Goal: Information Seeking & Learning: Learn about a topic

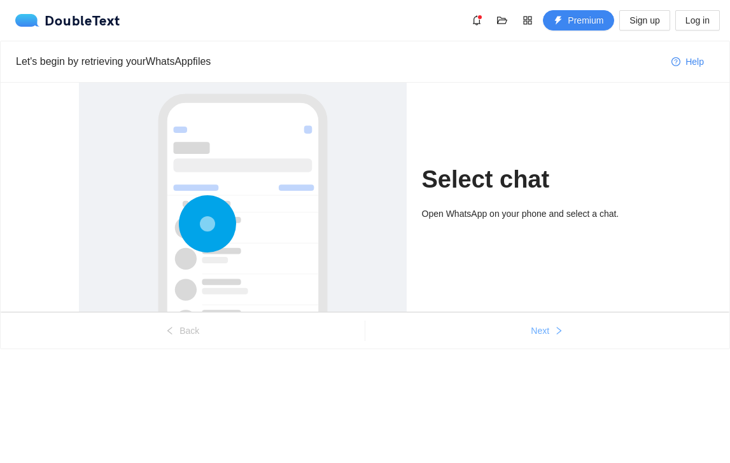
click at [518, 327] on button "Next" at bounding box center [547, 331] width 364 height 20
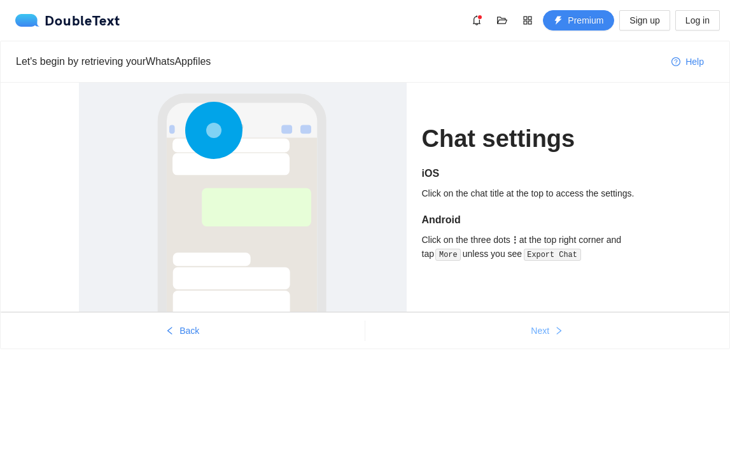
click at [550, 322] on button "Next" at bounding box center [547, 331] width 364 height 20
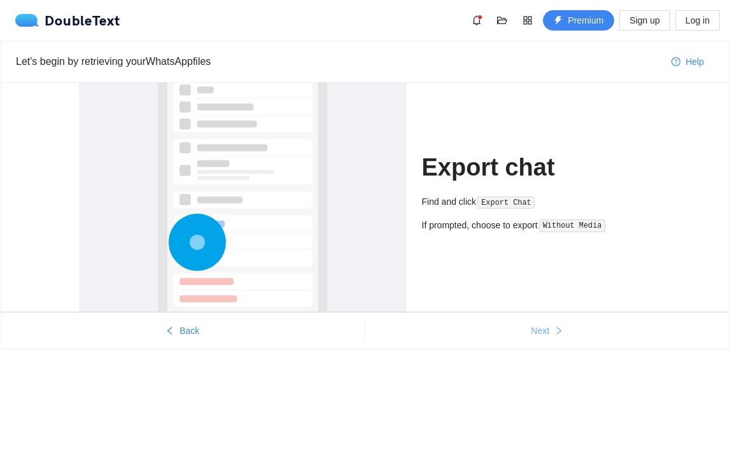
click at [550, 322] on button "Next" at bounding box center [547, 331] width 364 height 20
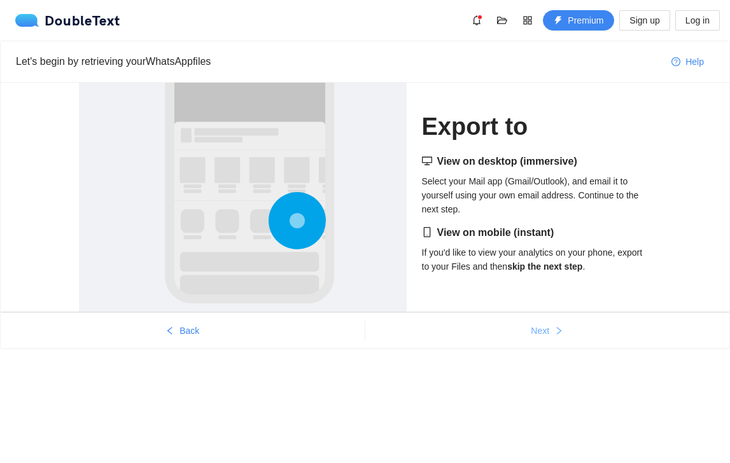
click at [550, 322] on button "Next" at bounding box center [547, 331] width 364 height 20
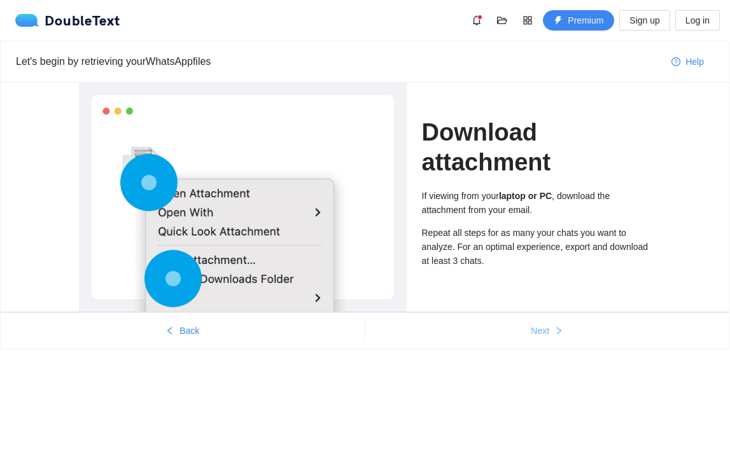
click at [550, 322] on button "Next" at bounding box center [547, 331] width 364 height 20
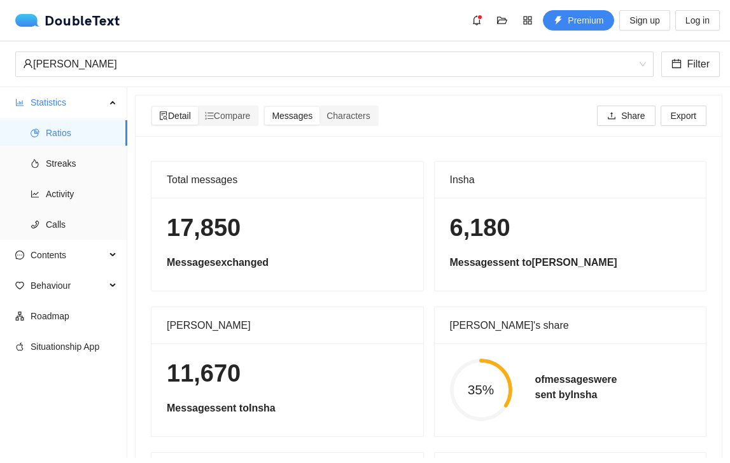
scroll to position [11, 0]
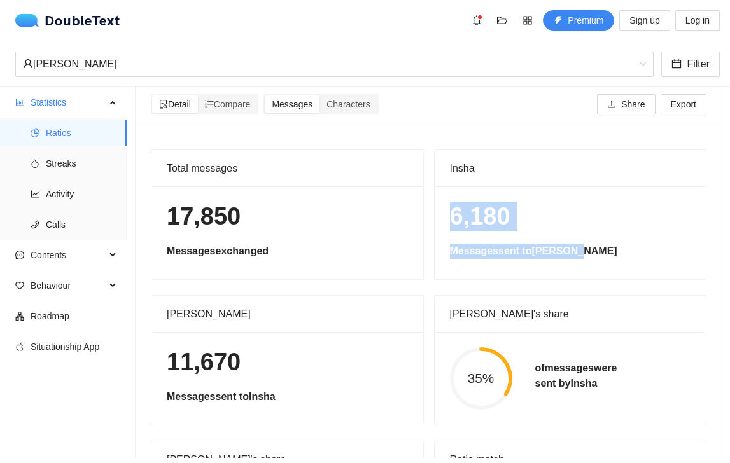
drag, startPoint x: 548, startPoint y: 270, endPoint x: 447, endPoint y: 191, distance: 127.7
click at [447, 191] on div "6,180 Messages sent to [PERSON_NAME]" at bounding box center [570, 232] width 272 height 93
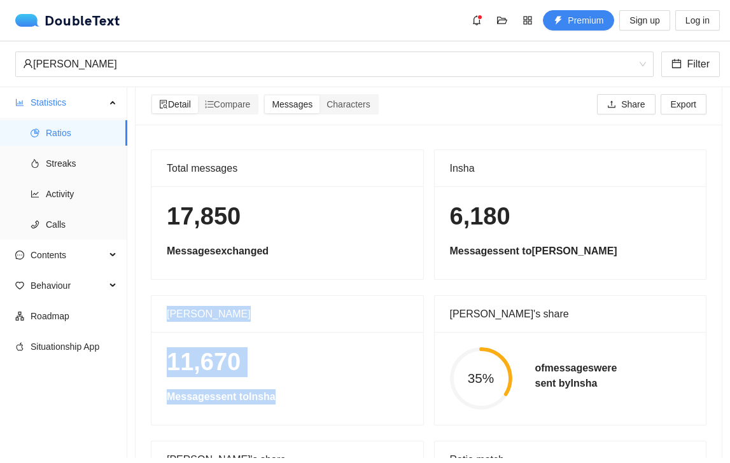
drag, startPoint x: 265, startPoint y: 417, endPoint x: 232, endPoint y: 274, distance: 146.9
click at [230, 280] on div "Total messages 17,850 Messages exchanged Insha 6,180 Messages sent to [PERSON_N…" at bounding box center [428, 360] width 565 height 422
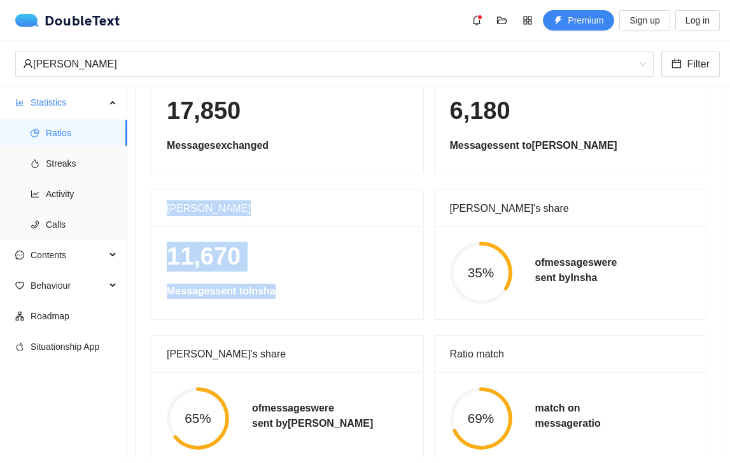
scroll to position [141, 0]
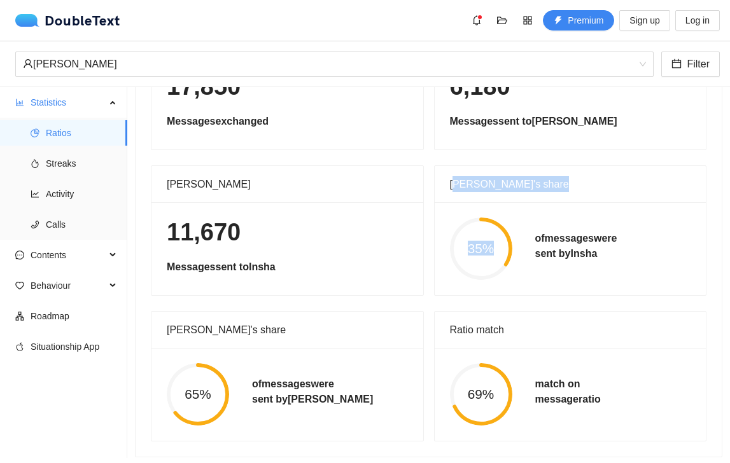
drag, startPoint x: 537, startPoint y: 282, endPoint x: 445, endPoint y: 172, distance: 143.6
click at [446, 176] on div "Insha's share 35% of messages were sent by [PERSON_NAME]" at bounding box center [570, 230] width 273 height 130
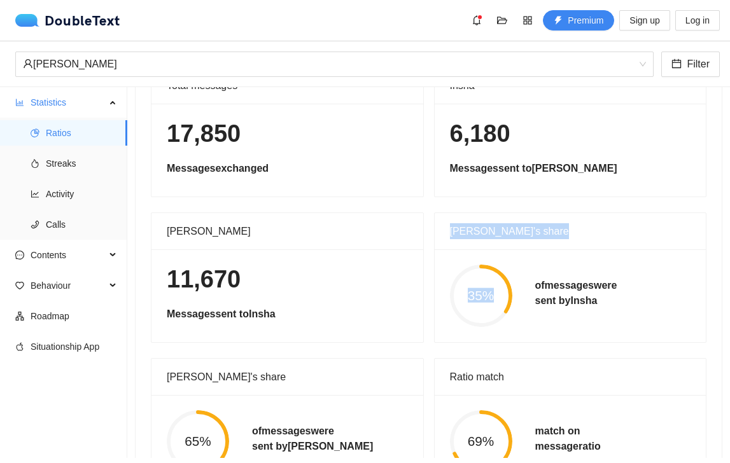
scroll to position [0, 0]
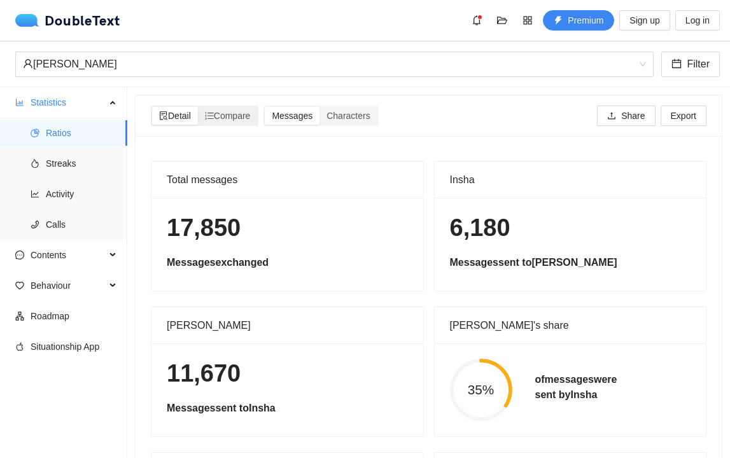
click at [169, 119] on span "Detail" at bounding box center [175, 116] width 32 height 10
click at [152, 107] on input "Detail" at bounding box center [152, 107] width 0 height 0
click at [281, 120] on span "Messages" at bounding box center [292, 116] width 41 height 10
click at [265, 107] on input "Messages" at bounding box center [265, 107] width 0 height 0
click at [365, 116] on span "Characters" at bounding box center [347, 116] width 43 height 10
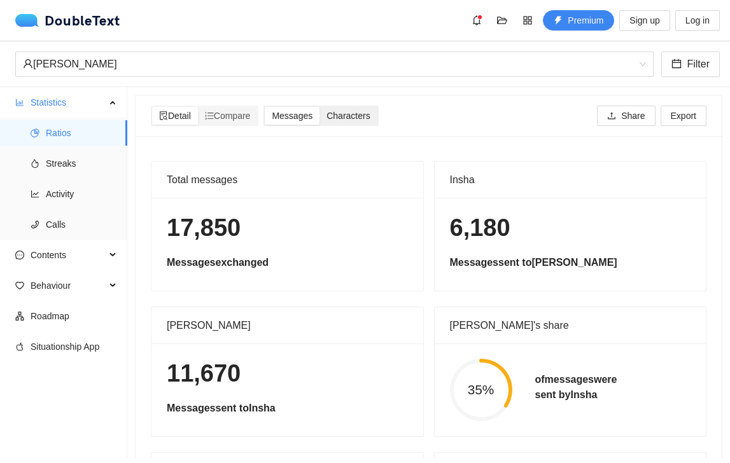
click at [319, 107] on input "Characters" at bounding box center [319, 107] width 0 height 0
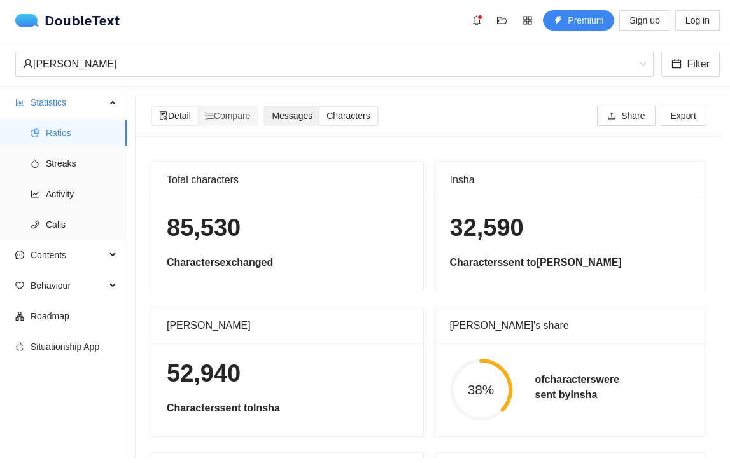
click at [285, 118] on span "Messages" at bounding box center [292, 116] width 41 height 10
click at [265, 107] on input "Messages" at bounding box center [265, 107] width 0 height 0
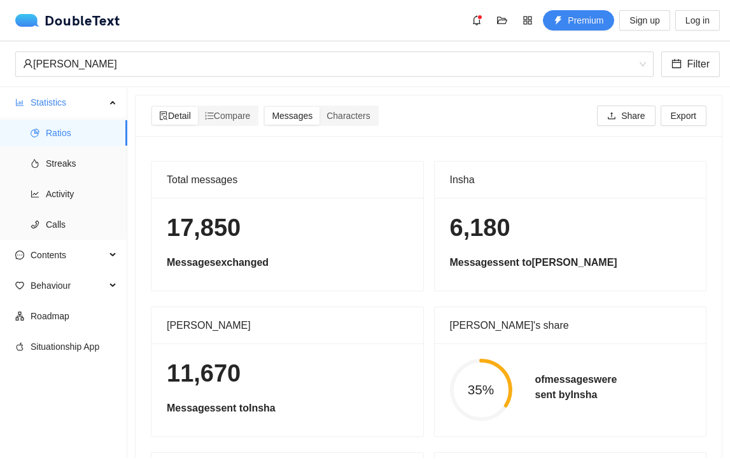
click at [214, 104] on div "Detail Compare Messages Characters Share Export" at bounding box center [428, 115] width 555 height 41
click at [99, 153] on span "Streaks" at bounding box center [81, 163] width 71 height 25
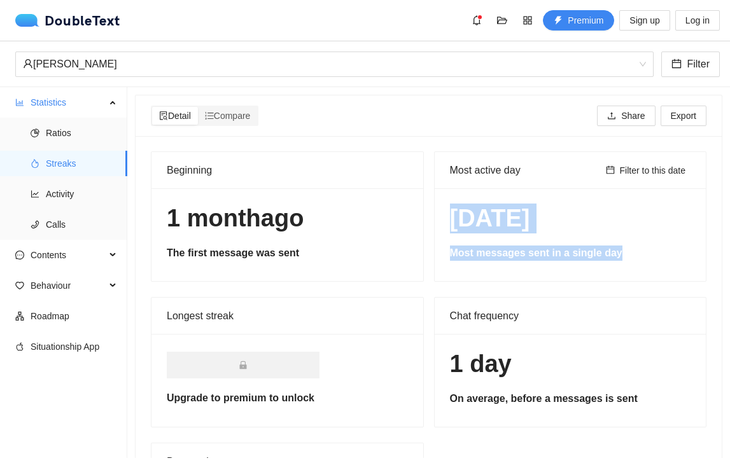
drag, startPoint x: 542, startPoint y: 269, endPoint x: 445, endPoint y: 210, distance: 113.9
click at [445, 210] on div "[DATE] Most messages sent in a single day" at bounding box center [570, 234] width 272 height 93
click at [504, 228] on h1 "[DATE]" at bounding box center [570, 219] width 241 height 30
drag, startPoint x: 569, startPoint y: 278, endPoint x: 443, endPoint y: 204, distance: 145.4
click at [444, 204] on div "[DATE] Most messages sent in a single day" at bounding box center [570, 234] width 272 height 93
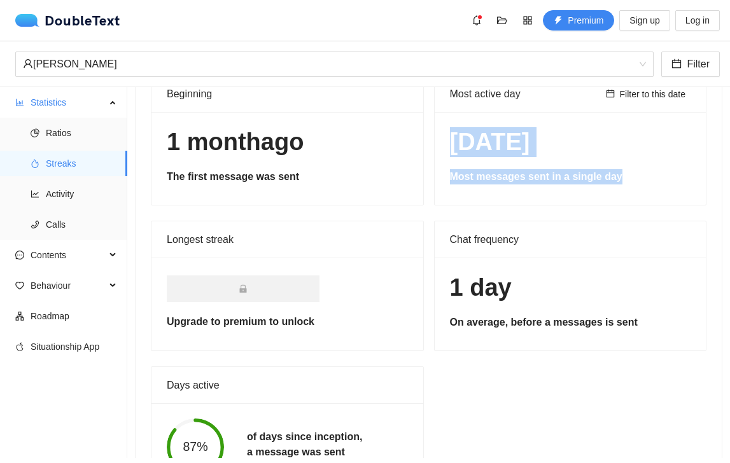
scroll to position [78, 0]
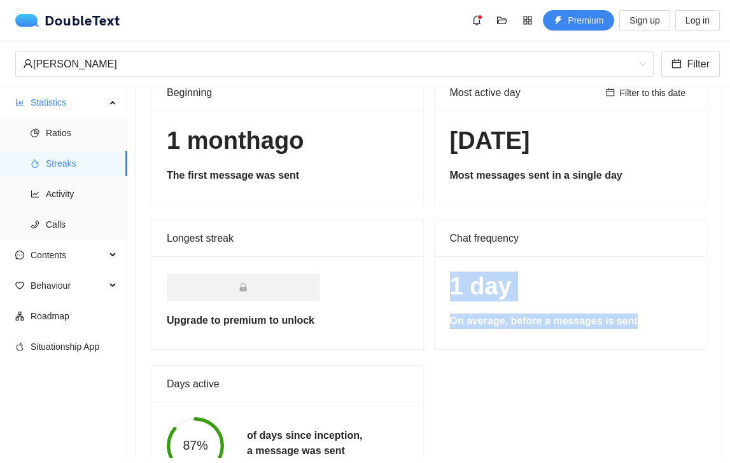
drag, startPoint x: 506, startPoint y: 342, endPoint x: 464, endPoint y: 263, distance: 88.8
click at [464, 263] on div "1 day On average, before a messages is sent" at bounding box center [570, 302] width 272 height 93
click at [511, 331] on div "1 day On average, before a messages is sent" at bounding box center [570, 302] width 272 height 93
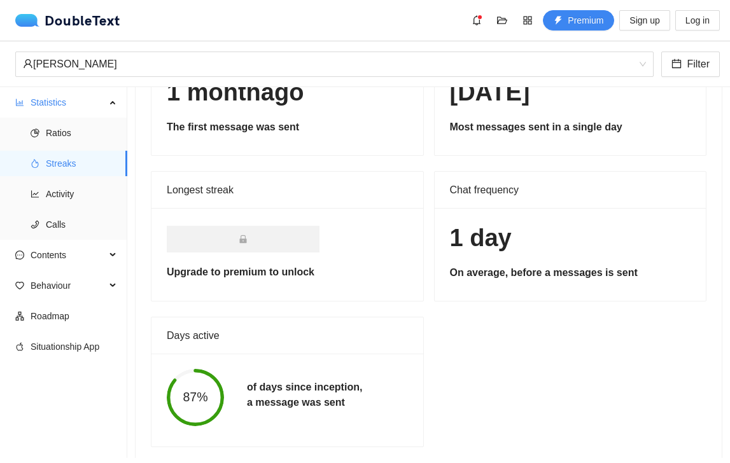
scroll to position [127, 0]
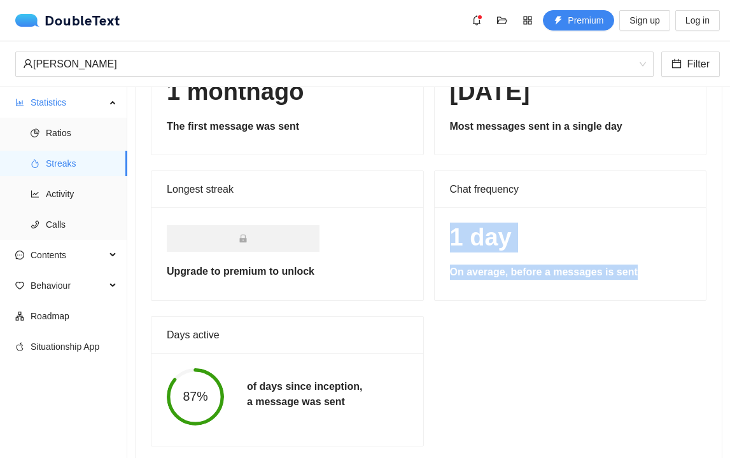
drag, startPoint x: 478, startPoint y: 302, endPoint x: 458, endPoint y: 219, distance: 85.6
click at [458, 219] on div "Beginning [DATE] The first message was sent Most active day Filter to this date…" at bounding box center [428, 236] width 565 height 422
click at [476, 244] on h1 "1 day" at bounding box center [570, 238] width 241 height 30
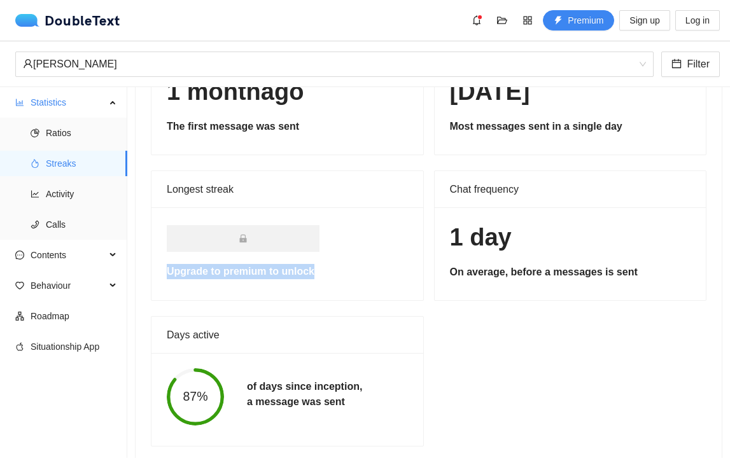
drag, startPoint x: 283, startPoint y: 297, endPoint x: 240, endPoint y: 232, distance: 78.0
click at [244, 238] on div "Upgrade to premium to unlock" at bounding box center [287, 253] width 272 height 92
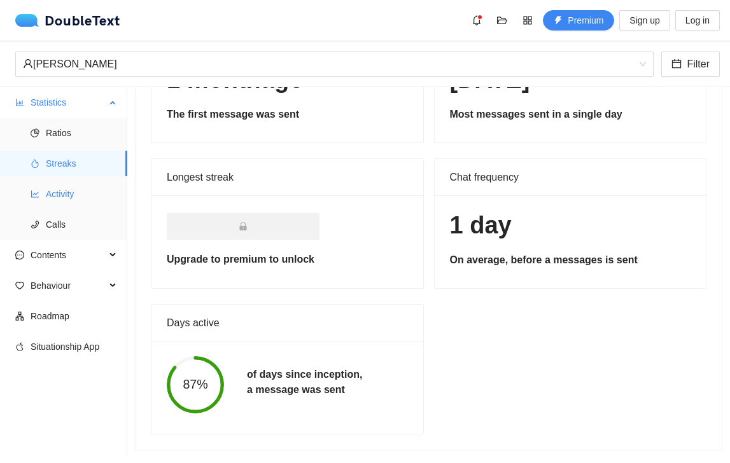
click at [80, 187] on span "Activity" at bounding box center [81, 193] width 71 height 25
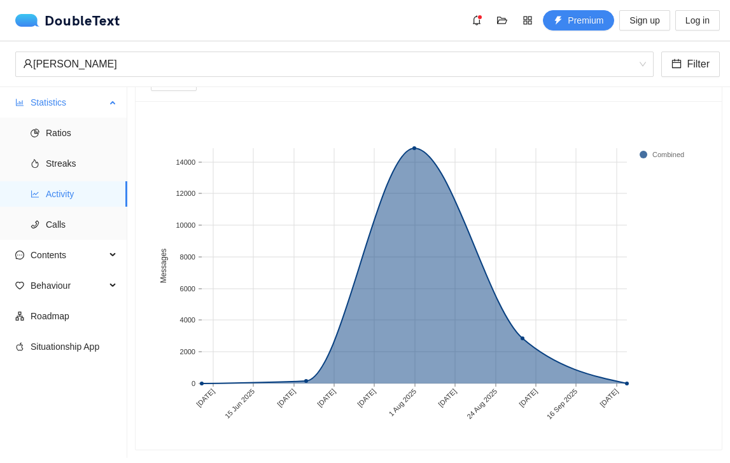
click at [45, 239] on ul "Ratios Streaks Activity Calls" at bounding box center [63, 179] width 127 height 122
click at [47, 225] on span "Calls" at bounding box center [81, 224] width 71 height 25
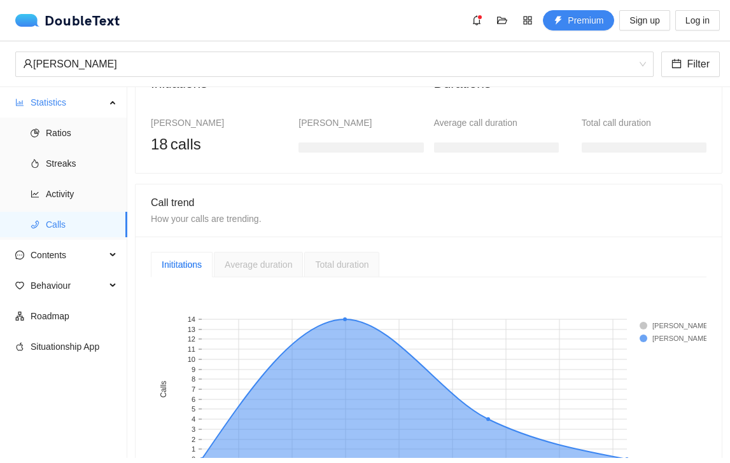
scroll to position [235, 0]
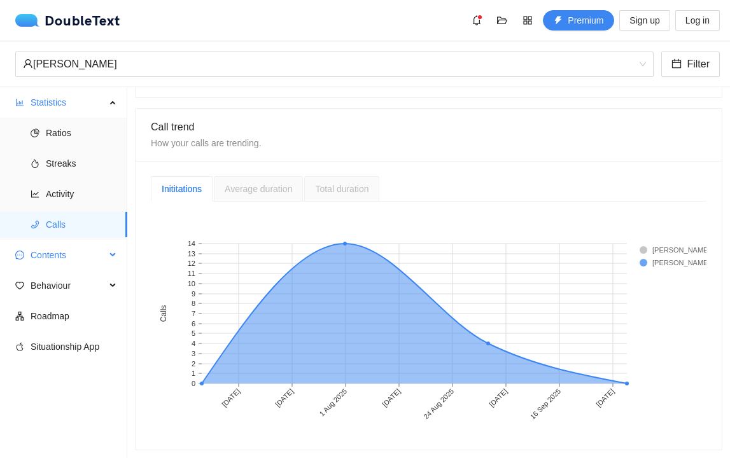
click at [74, 260] on span "Contents" at bounding box center [68, 254] width 75 height 25
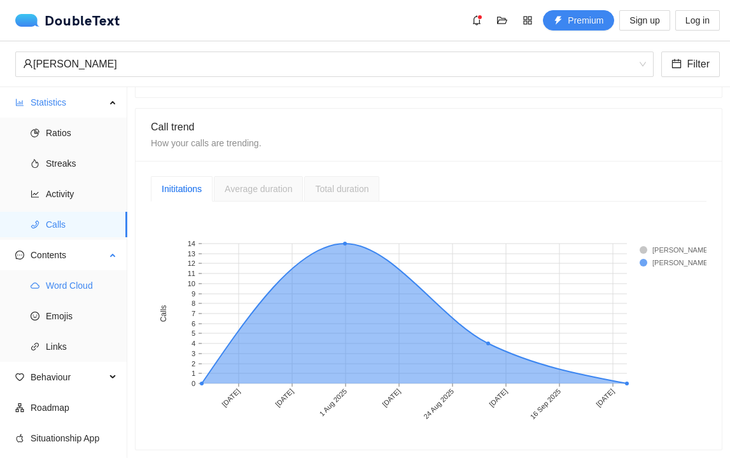
click at [75, 282] on span "Word Cloud" at bounding box center [81, 285] width 71 height 25
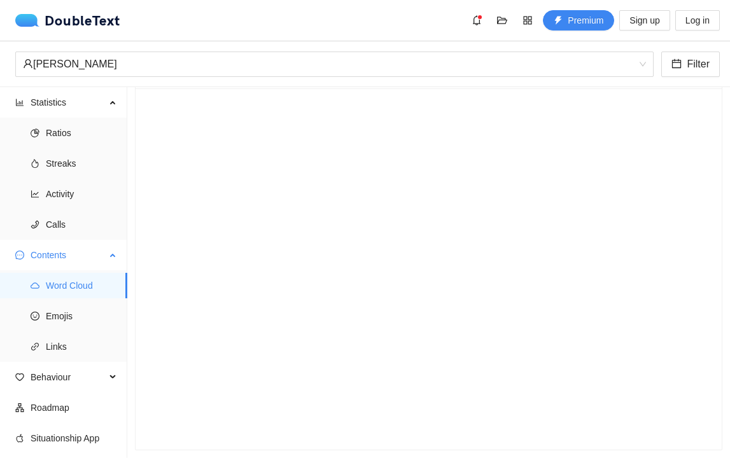
scroll to position [48, 0]
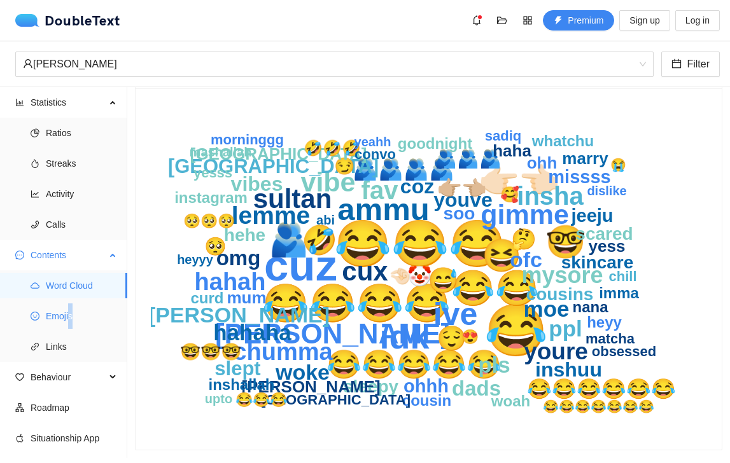
click at [70, 310] on span "Emojis" at bounding box center [81, 315] width 71 height 25
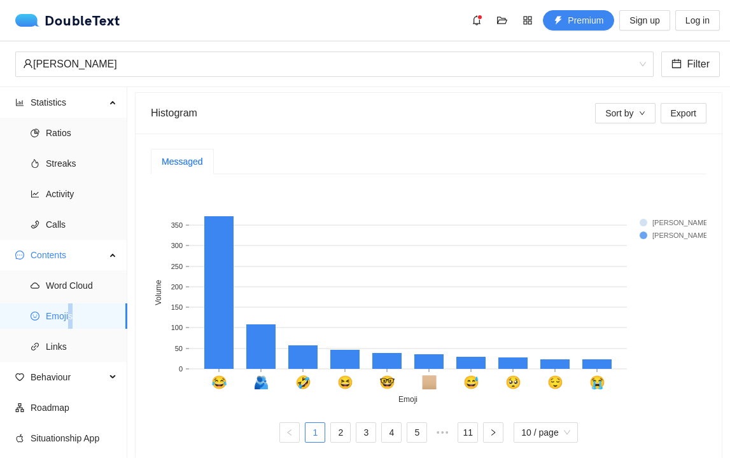
scroll to position [244, 0]
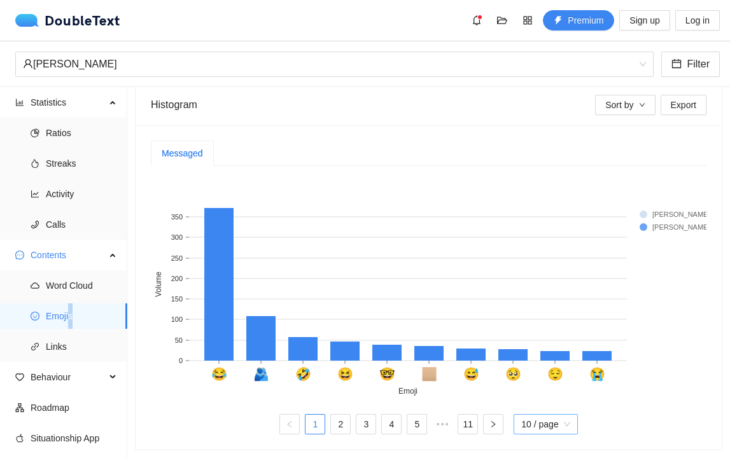
click at [525, 424] on span "10 / page" at bounding box center [545, 424] width 48 height 19
click at [544, 404] on div "20 / page" at bounding box center [546, 399] width 50 height 14
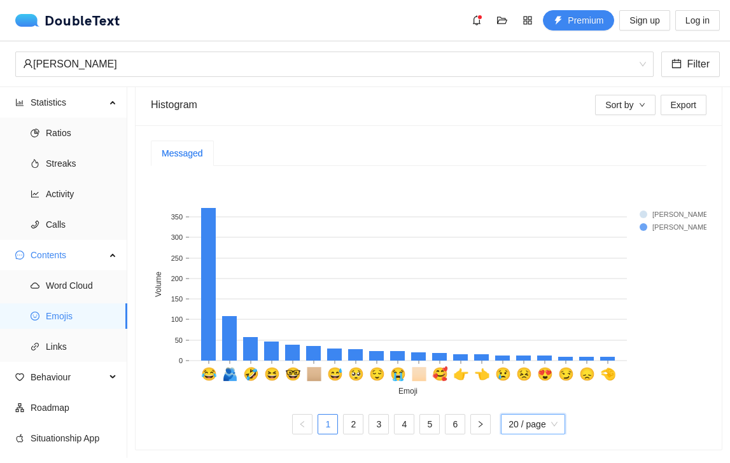
click at [652, 214] on rect at bounding box center [664, 214] width 51 height 13
click at [622, 111] on span "Sort by" at bounding box center [619, 105] width 28 height 14
click at [618, 166] on span "Insha" at bounding box center [636, 171] width 73 height 14
click at [617, 177] on span "Insha" at bounding box center [636, 171] width 73 height 14
click at [660, 99] on button "Export" at bounding box center [683, 105] width 46 height 20
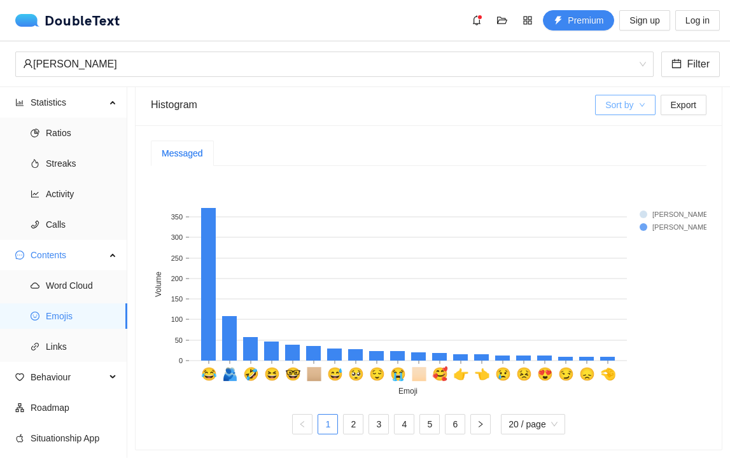
click at [618, 102] on span "Sort by" at bounding box center [619, 105] width 28 height 14
click at [368, 282] on rect at bounding box center [428, 287] width 555 height 223
click at [349, 424] on link "2" at bounding box center [352, 424] width 19 height 19
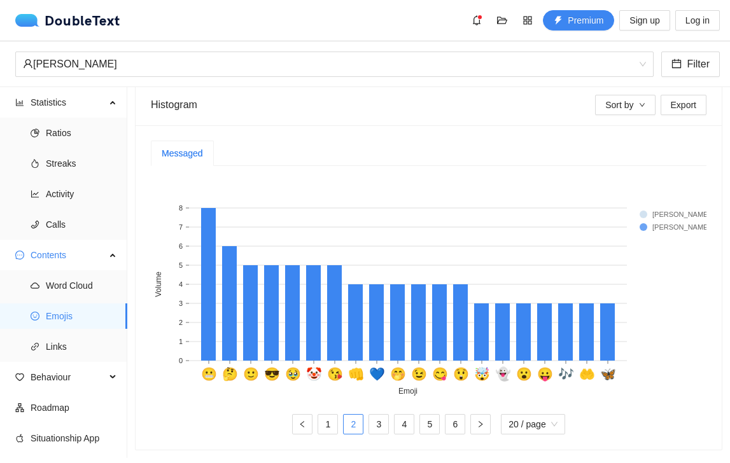
click at [357, 332] on rect at bounding box center [355, 322] width 15 height 76
click at [378, 424] on link "3" at bounding box center [378, 424] width 19 height 19
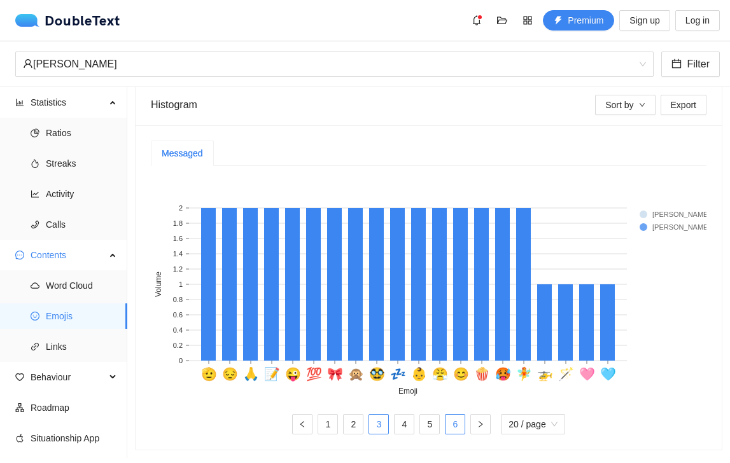
click at [459, 431] on link "6" at bounding box center [454, 424] width 19 height 19
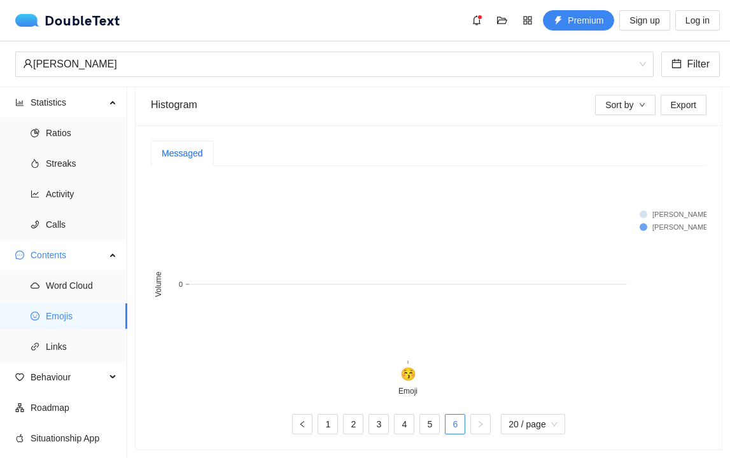
click at [414, 430] on ul "1 2 3 4 5 6 20 / page 10 20 10 / page 20 / page" at bounding box center [428, 424] width 555 height 20
click at [391, 424] on ul "1 2 3 4 5 6 20 / page 10 20 10 / page 20 / page" at bounding box center [428, 424] width 555 height 20
click at [399, 422] on link "4" at bounding box center [403, 424] width 19 height 19
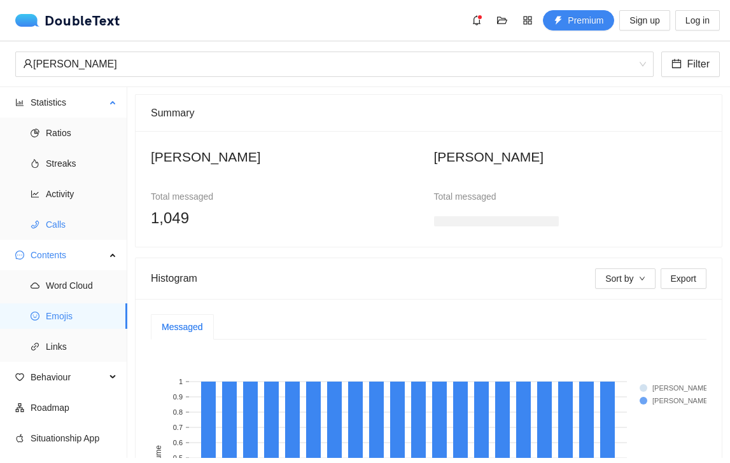
scroll to position [55, 0]
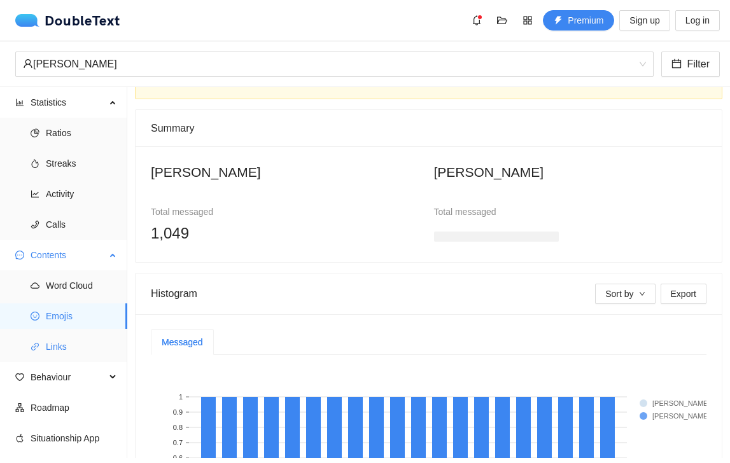
click at [73, 352] on span "Links" at bounding box center [81, 346] width 71 height 25
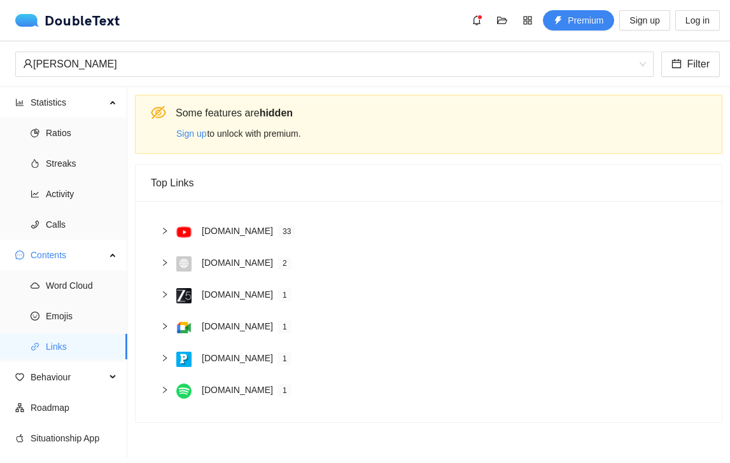
click at [219, 261] on div "[DOMAIN_NAME]" at bounding box center [237, 263] width 71 height 14
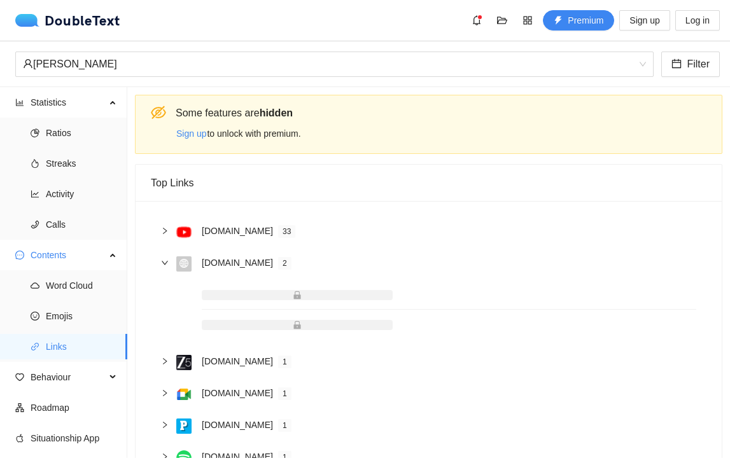
click at [200, 225] on div "[DOMAIN_NAME] 33" at bounding box center [436, 232] width 520 height 17
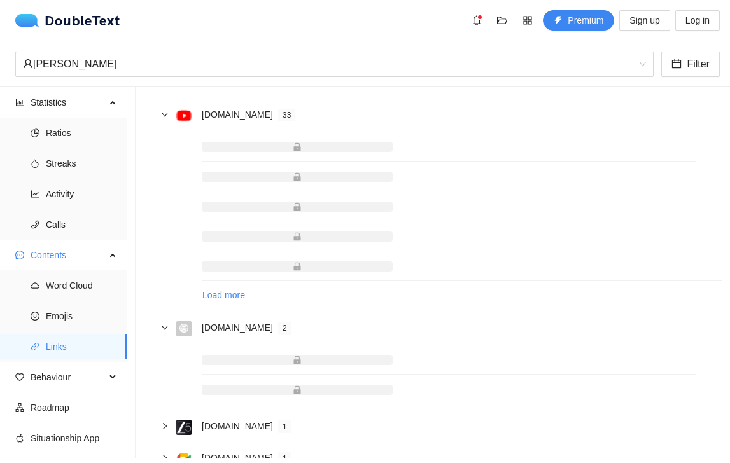
scroll to position [221, 0]
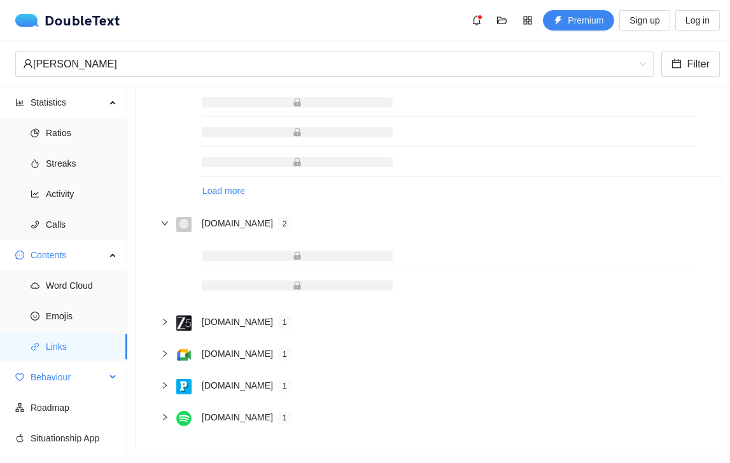
click at [69, 384] on span "Behaviour" at bounding box center [68, 376] width 75 height 25
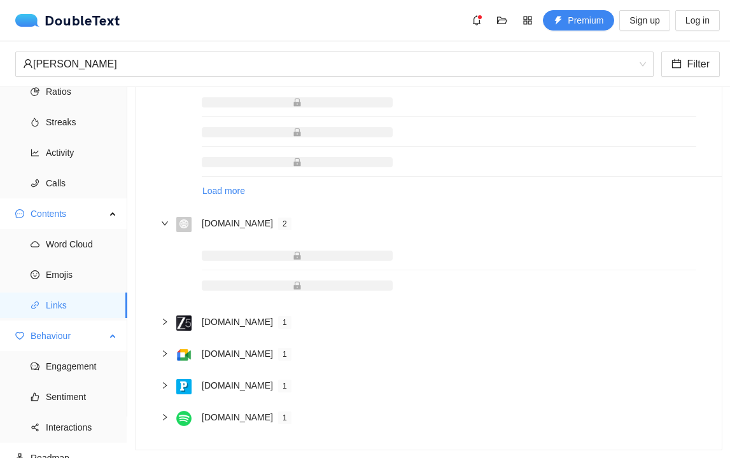
scroll to position [46, 0]
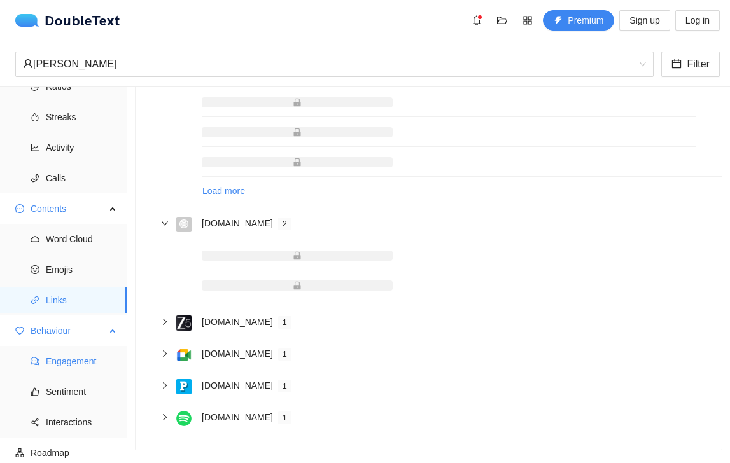
click at [69, 384] on span "Sentiment" at bounding box center [81, 391] width 71 height 25
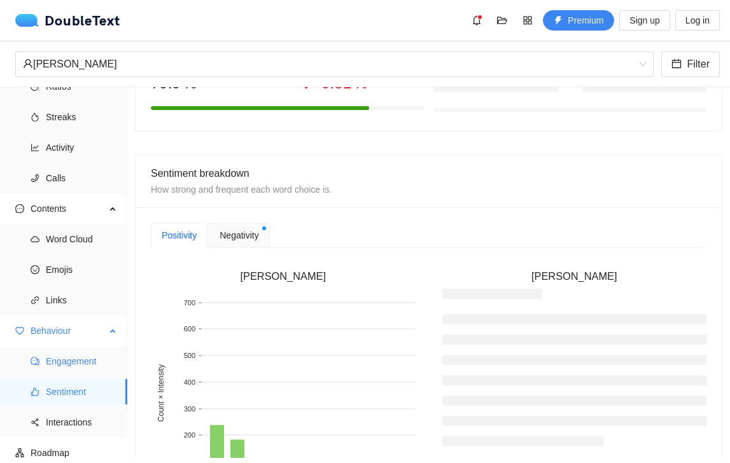
click at [69, 364] on span "Engagement" at bounding box center [81, 361] width 71 height 25
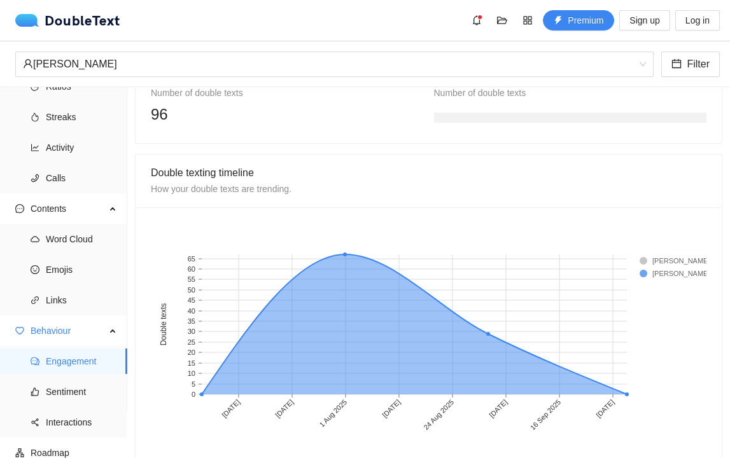
scroll to position [1042, 0]
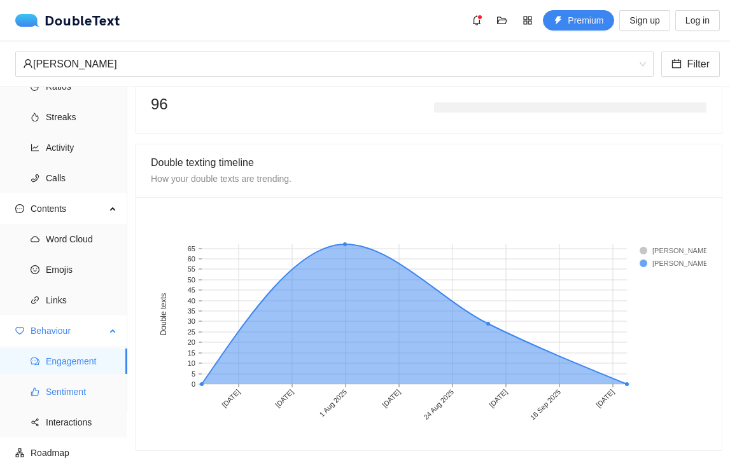
click at [88, 397] on span "Sentiment" at bounding box center [81, 391] width 71 height 25
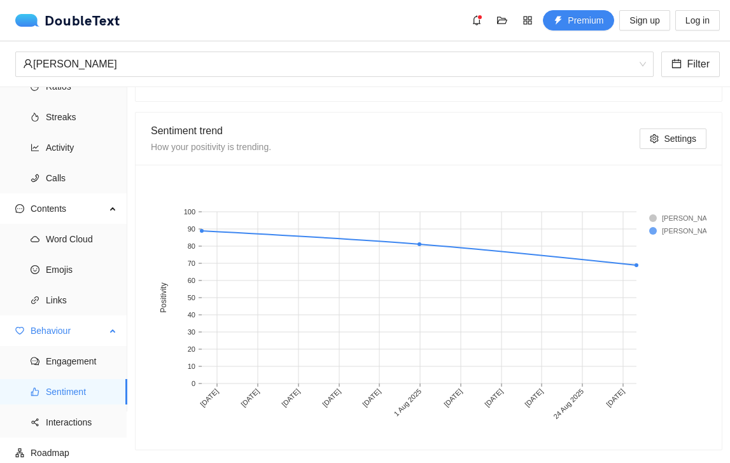
scroll to position [678, 0]
click at [66, 434] on span "Interactions" at bounding box center [81, 422] width 71 height 25
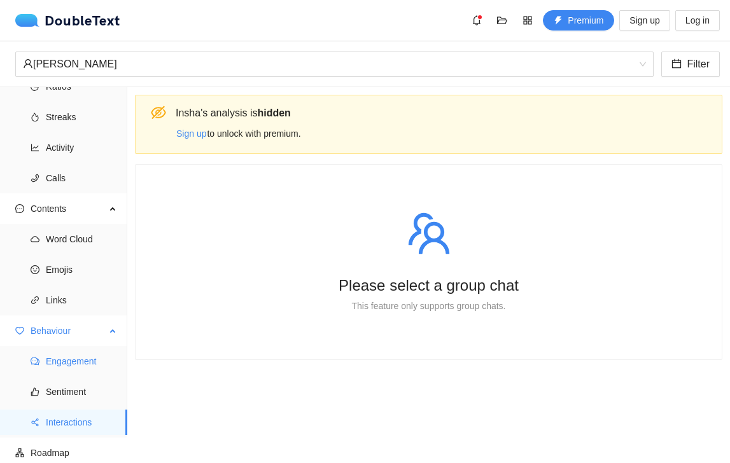
scroll to position [85, 0]
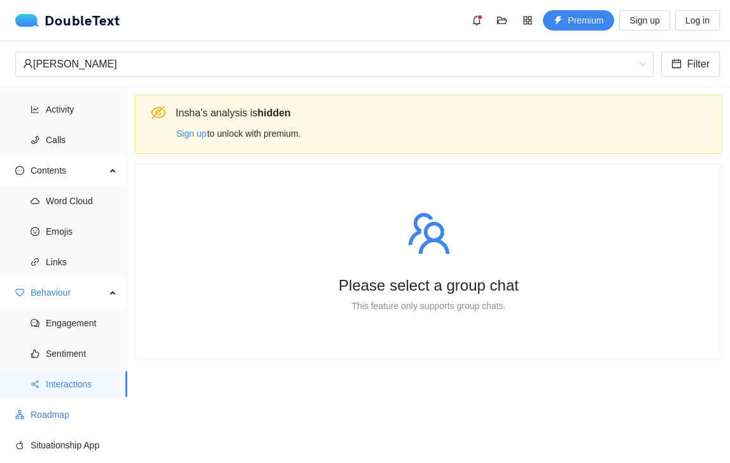
click at [90, 420] on span "Roadmap" at bounding box center [74, 414] width 87 height 25
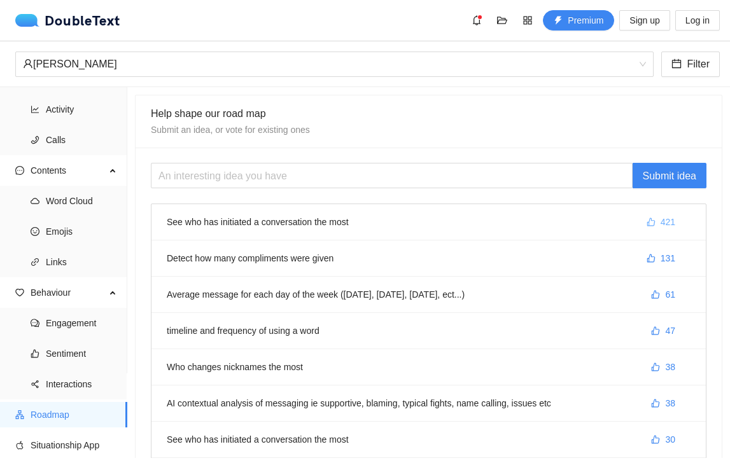
click at [665, 227] on span "421" at bounding box center [667, 222] width 15 height 14
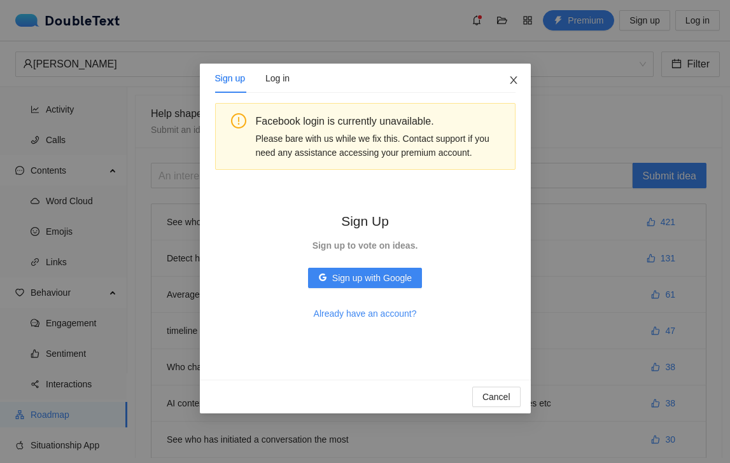
click at [513, 79] on icon "close" at bounding box center [513, 80] width 10 height 10
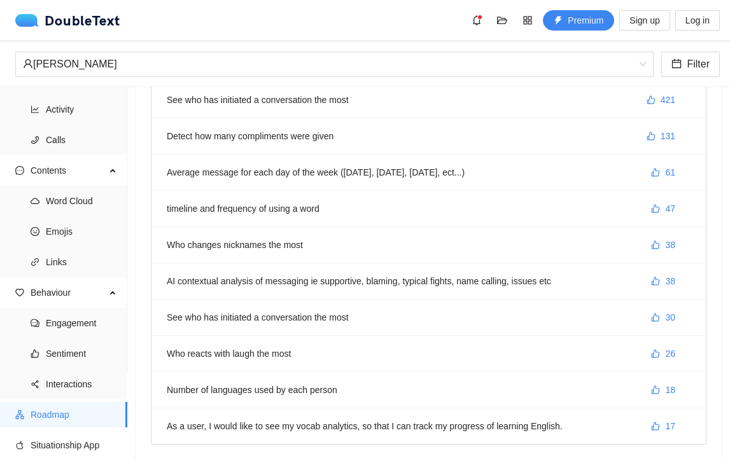
scroll to position [302, 0]
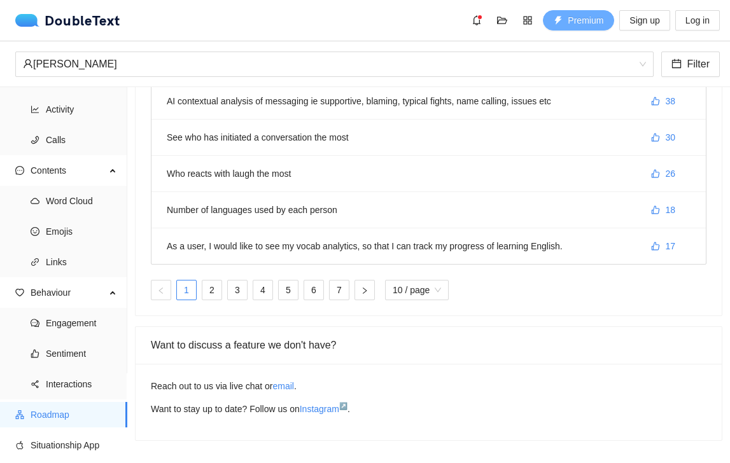
click at [558, 30] on button "Premium" at bounding box center [578, 20] width 71 height 20
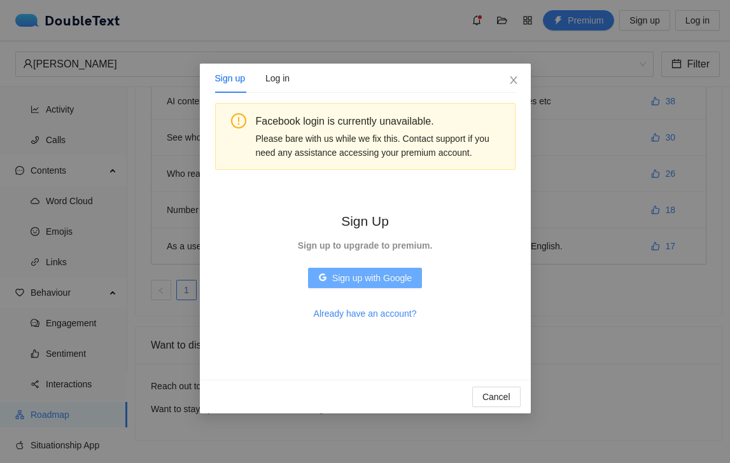
click at [384, 277] on span "Sign up with Google" at bounding box center [372, 278] width 80 height 14
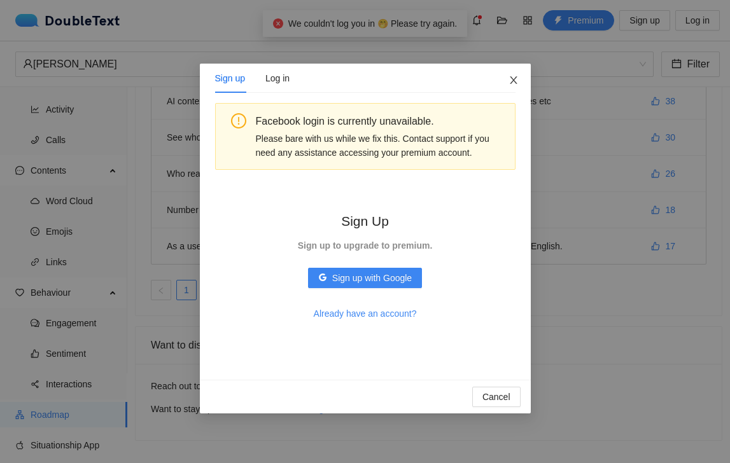
click at [515, 73] on span "Close" at bounding box center [513, 81] width 34 height 34
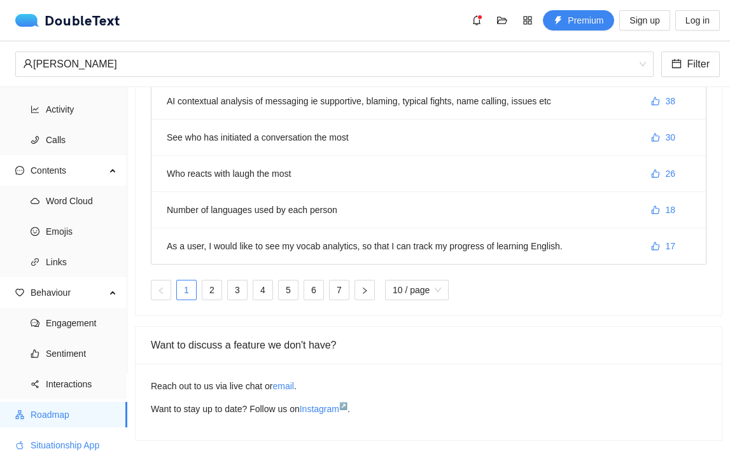
click at [80, 453] on span "Situationship App" at bounding box center [74, 445] width 87 height 25
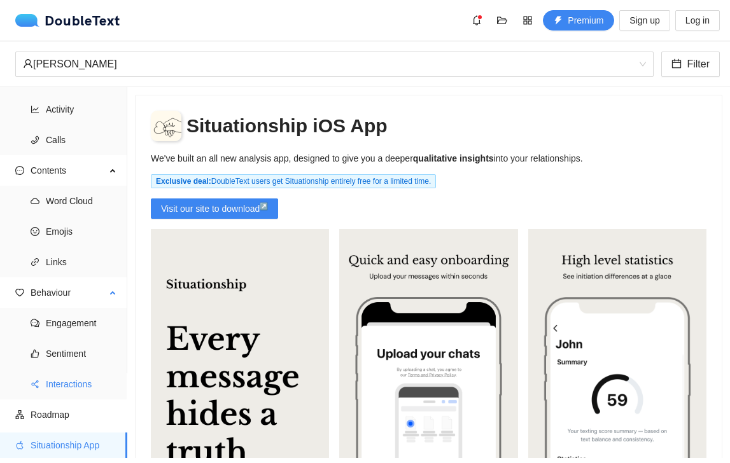
click at [73, 395] on span "Interactions" at bounding box center [81, 383] width 71 height 25
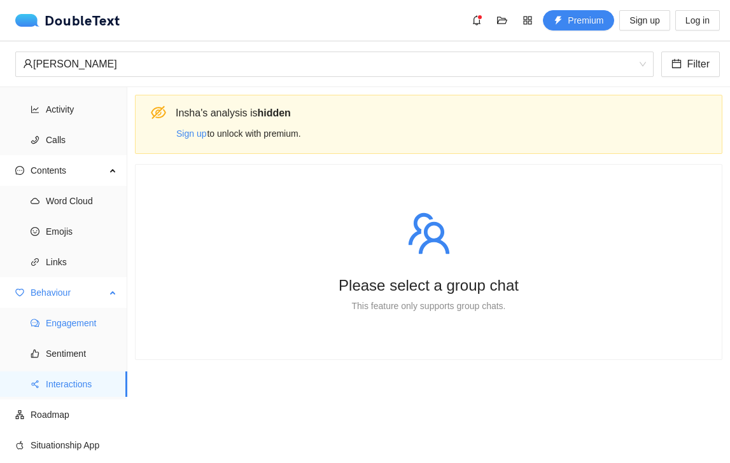
click at [52, 317] on span "Engagement" at bounding box center [81, 322] width 71 height 25
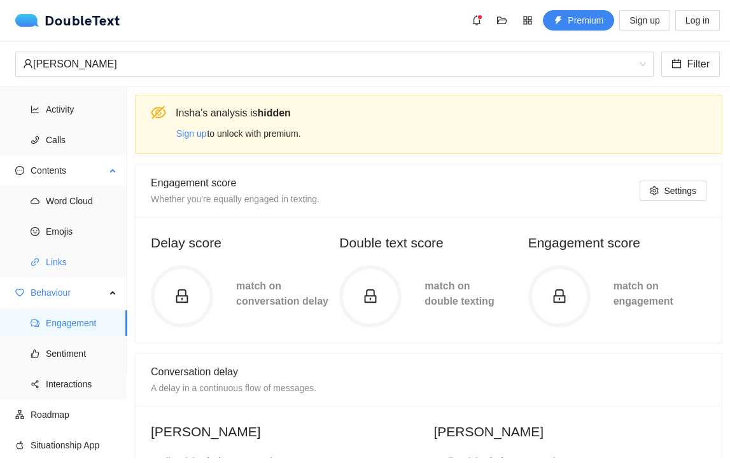
click at [44, 272] on li "Links" at bounding box center [63, 261] width 127 height 25
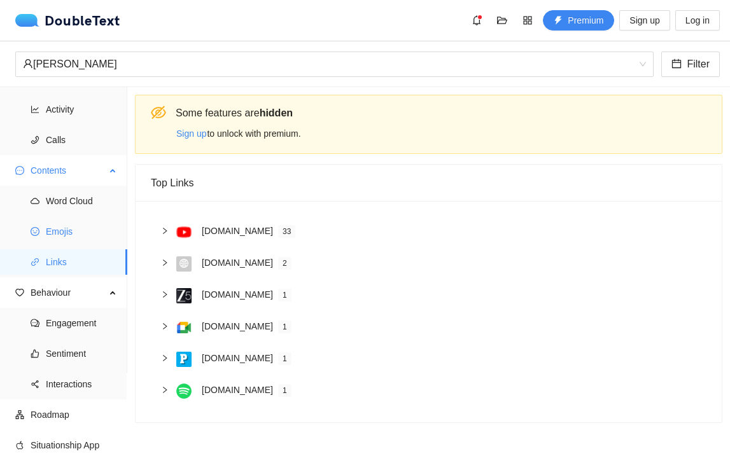
click at [60, 226] on span "Emojis" at bounding box center [81, 231] width 71 height 25
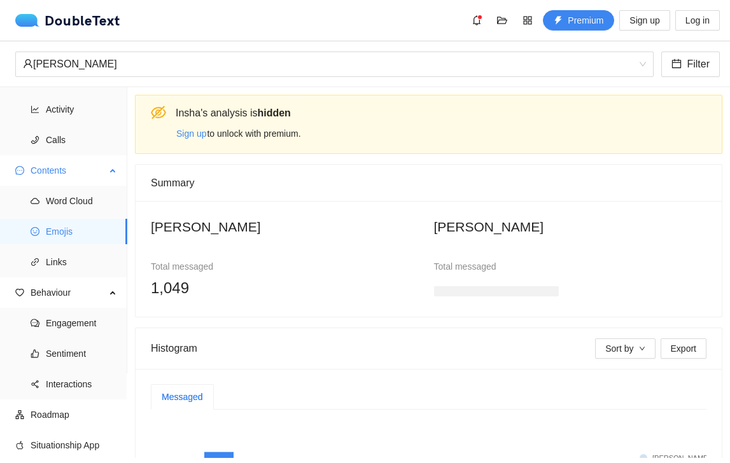
click at [53, 186] on ul "Word Cloud Emojis Links" at bounding box center [63, 232] width 127 height 92
